Goal: Information Seeking & Learning: Learn about a topic

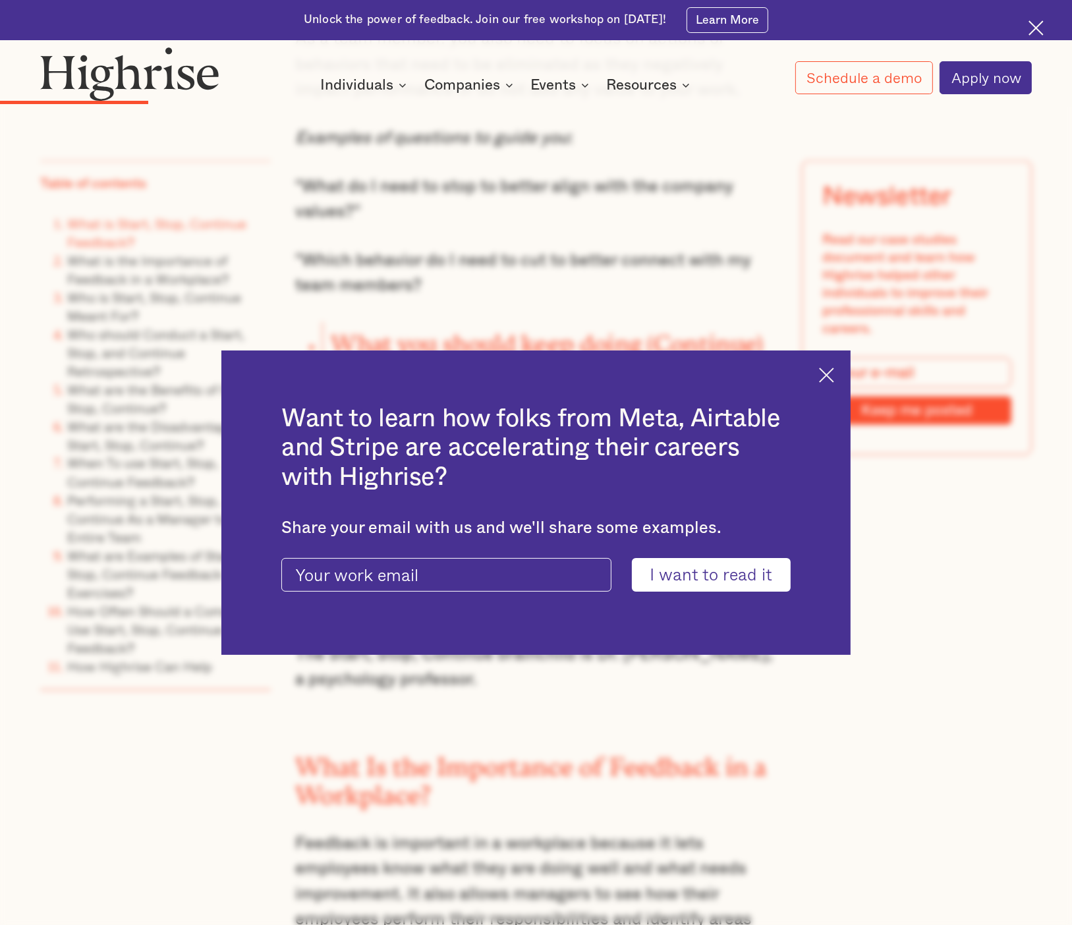
scroll to position [2307, 0]
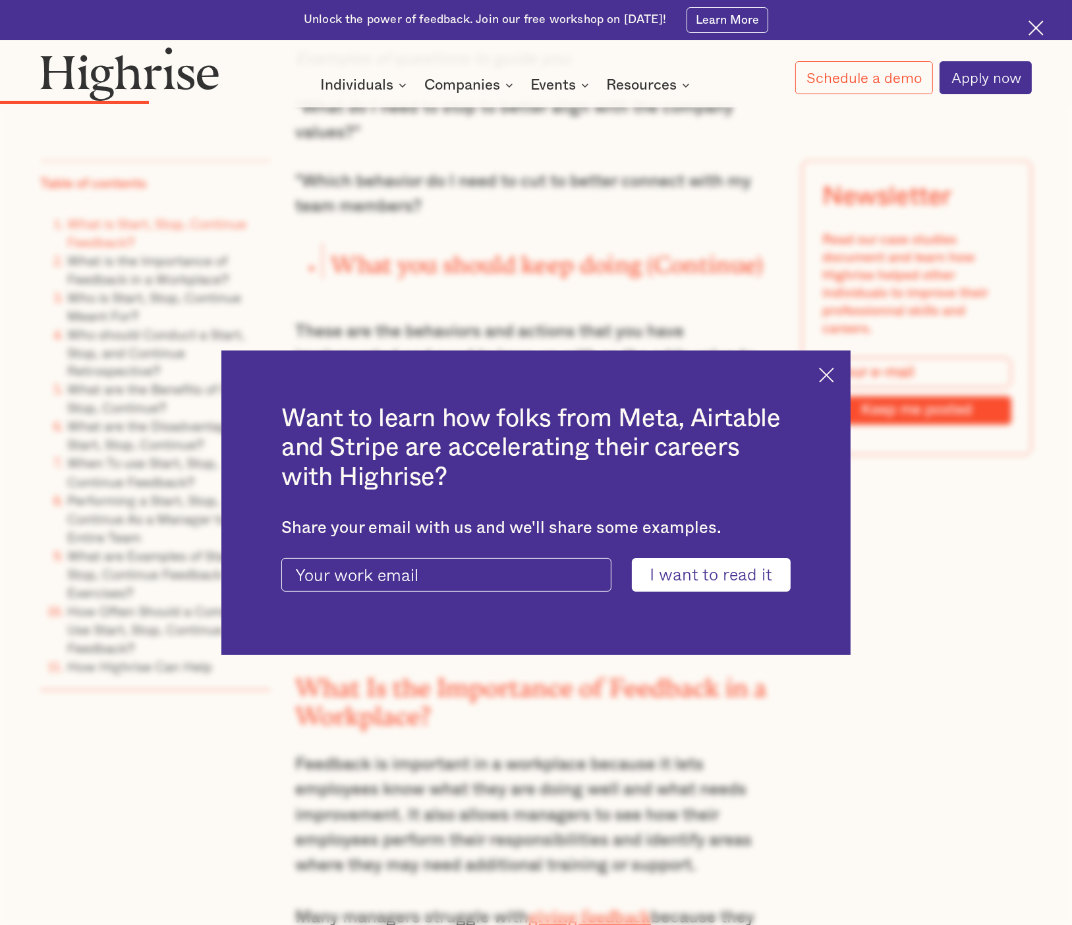
click at [834, 371] on img at bounding box center [826, 375] width 15 height 15
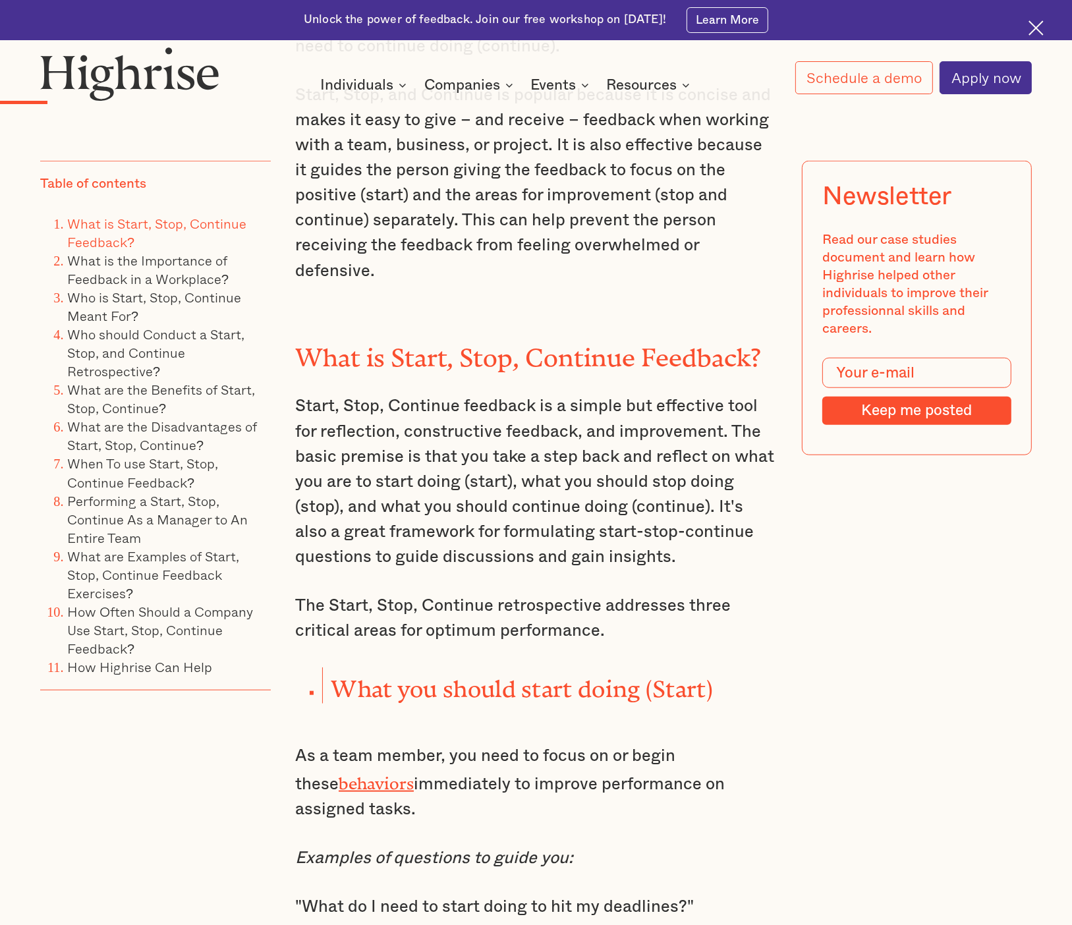
scroll to position [1189, 0]
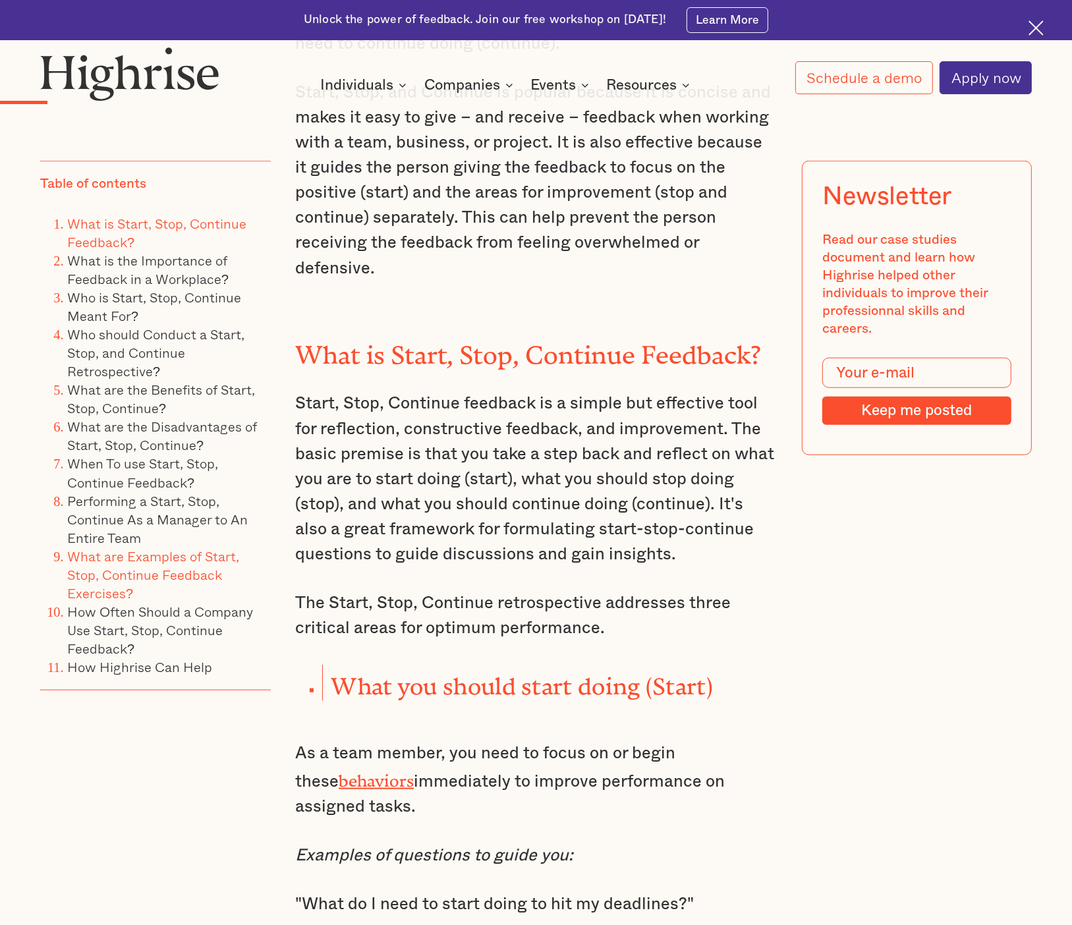
click at [159, 549] on link "What are Examples of Start, Stop, Continue Feedback Exercises?" at bounding box center [153, 574] width 172 height 58
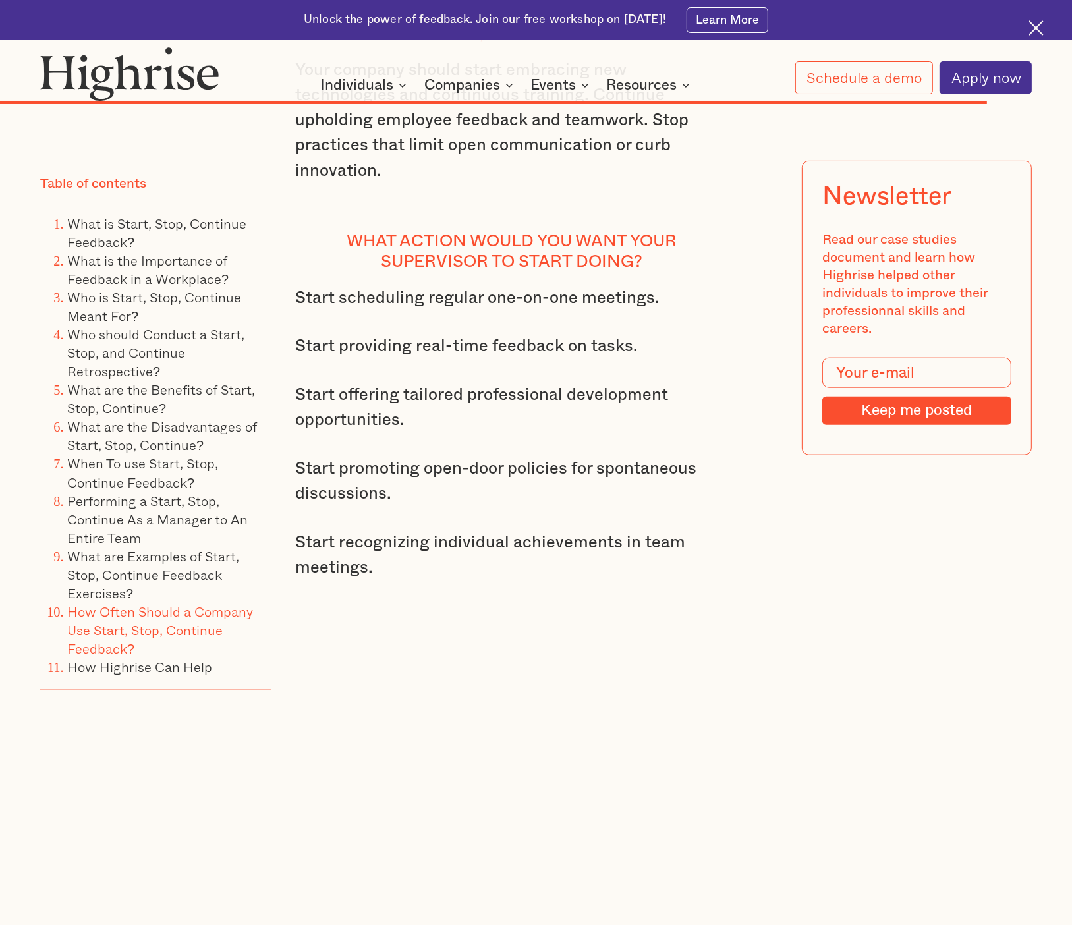
scroll to position [12061, 0]
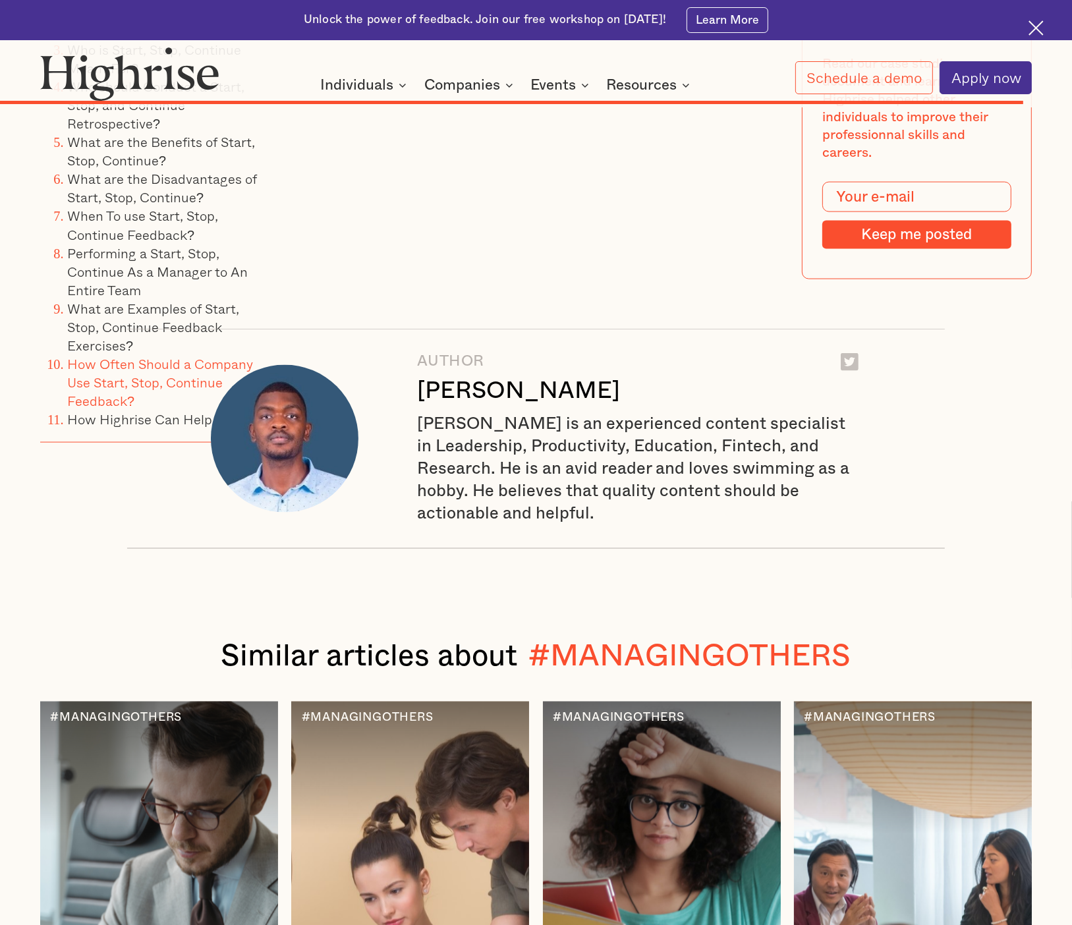
scroll to position [12548, 0]
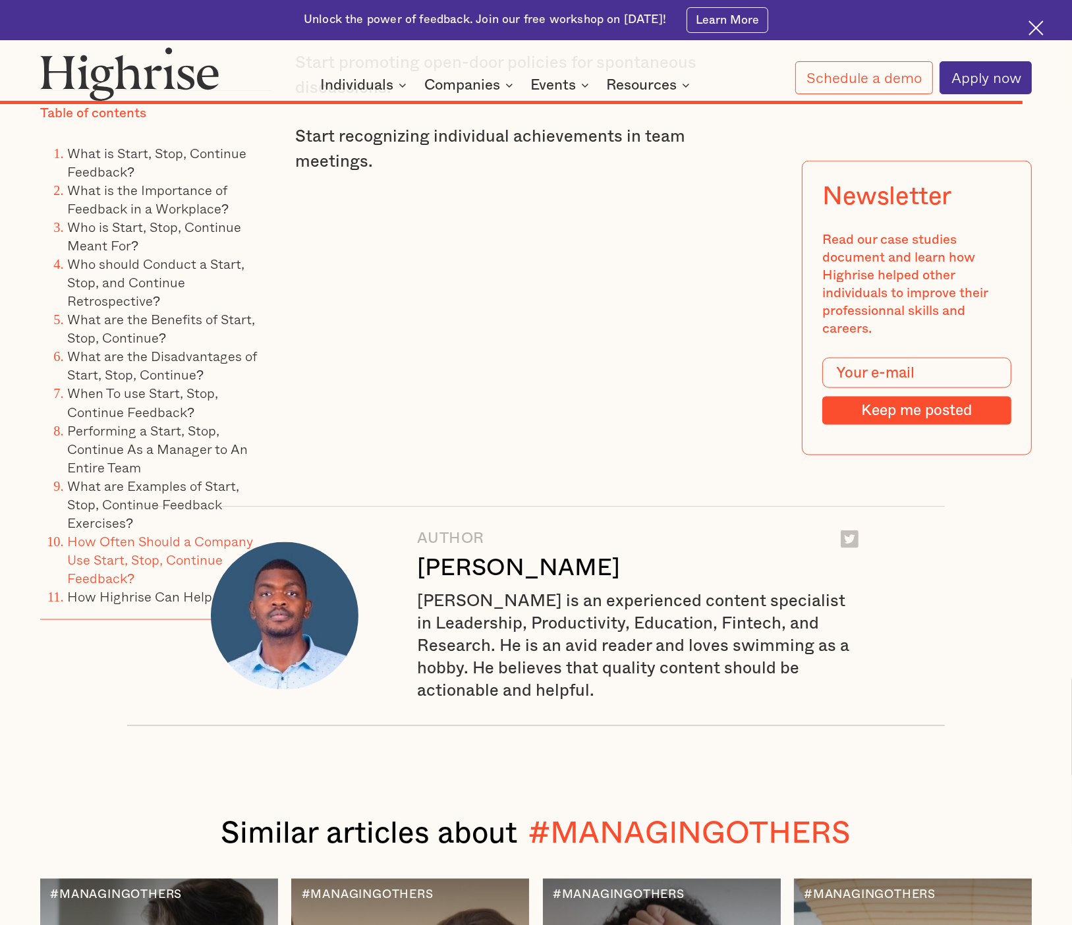
click at [129, 422] on li "Performing a Start, Stop, Continue As a Manager to An Entire Team" at bounding box center [169, 449] width 204 height 55
click at [129, 346] on link "What are the Disadvantages of Start, Stop, Continue?" at bounding box center [162, 366] width 190 height 40
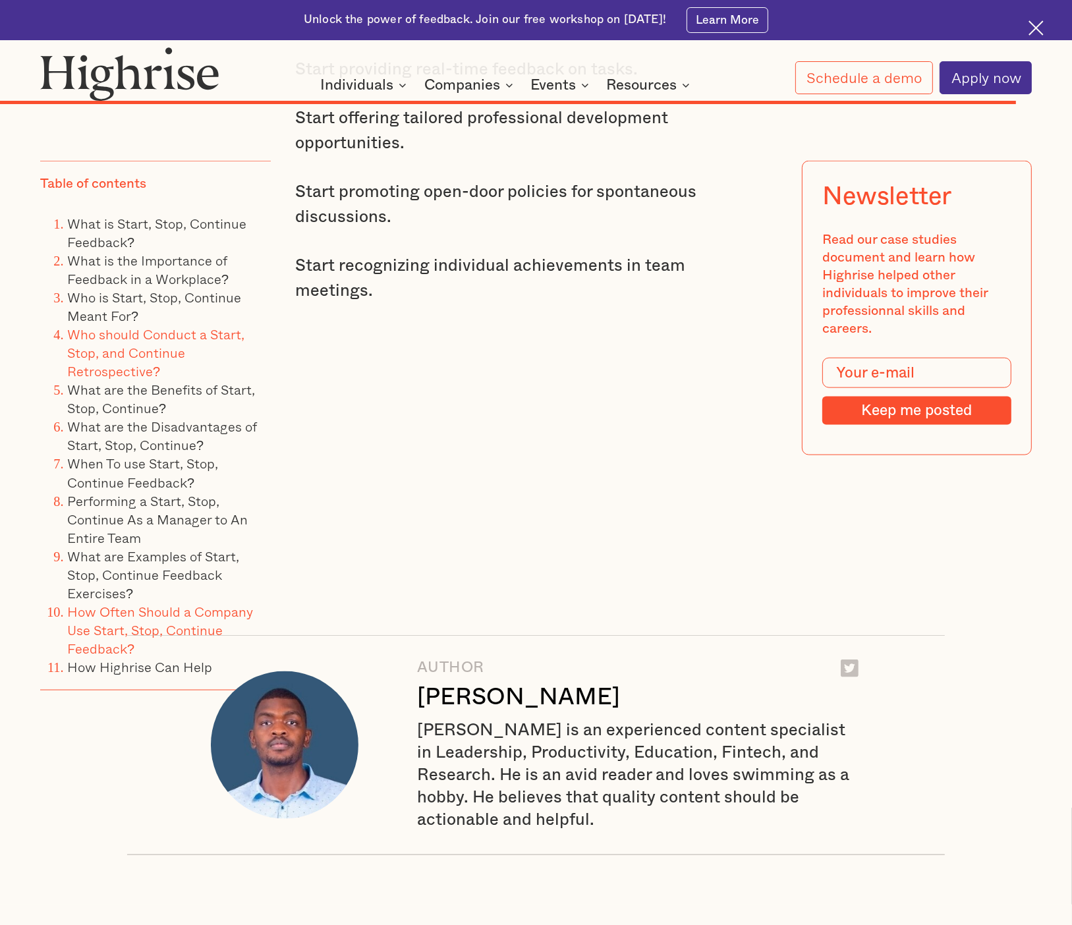
click at [119, 349] on ol "What is Start, Stop, Continue Feedback? What is the Importance of Feedback in a…" at bounding box center [155, 445] width 231 height 462
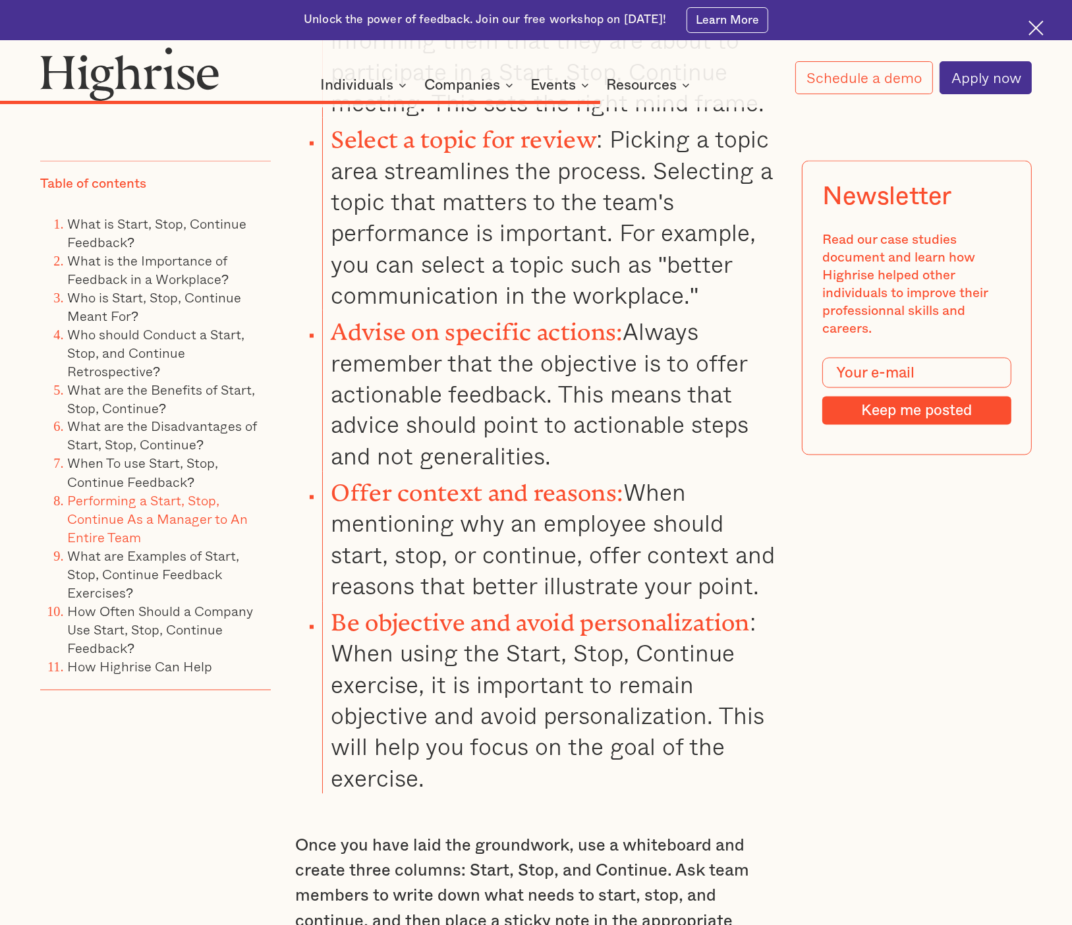
scroll to position [7824, 0]
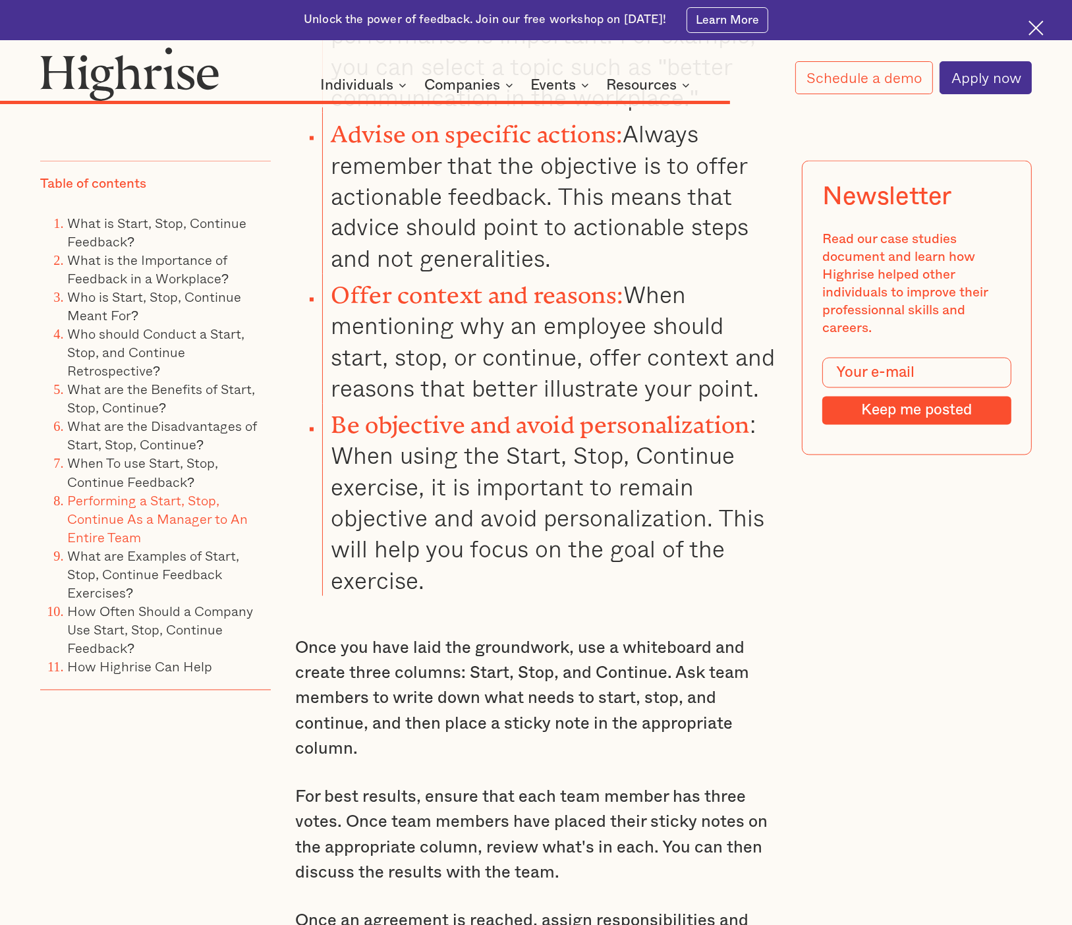
scroll to position [9227, 0]
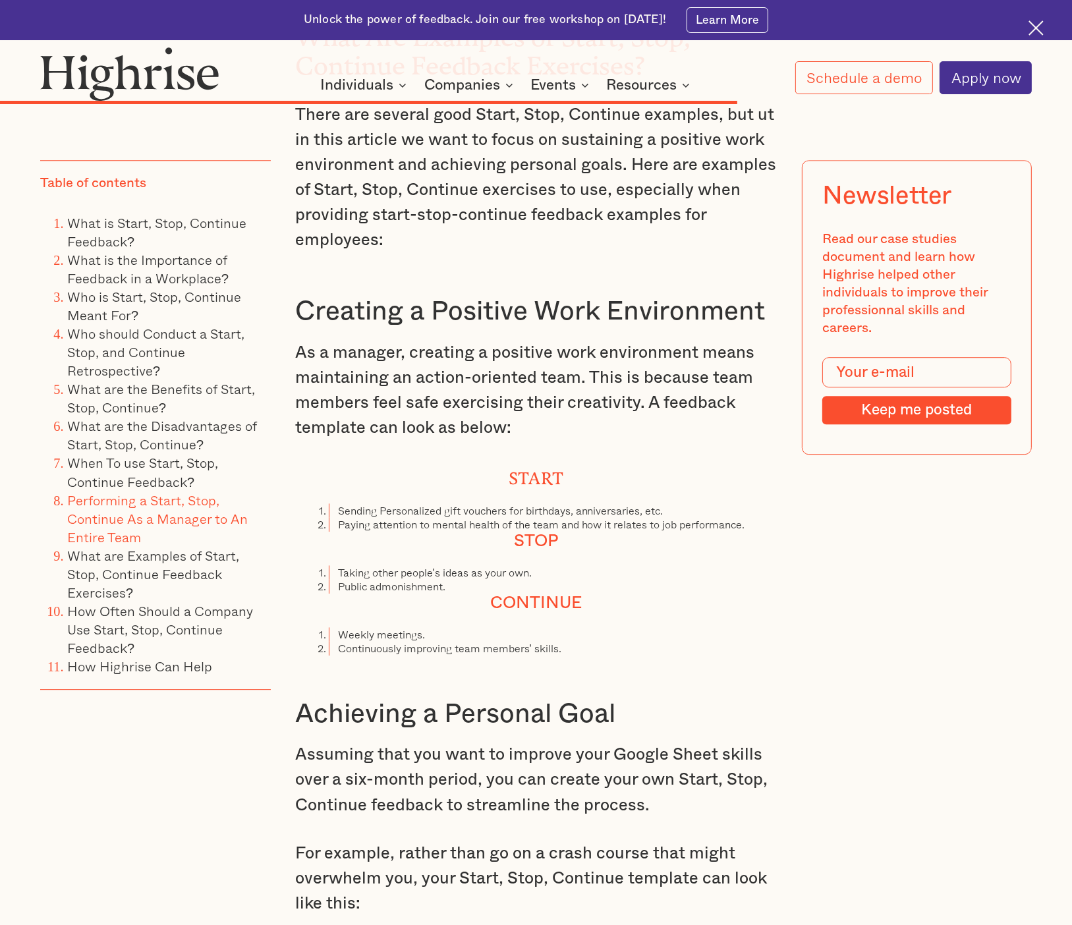
scroll to position [1189, 0]
